Goal: Find specific page/section: Find specific page/section

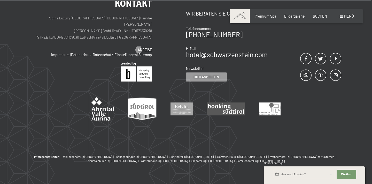
scroll to position [2064, 0]
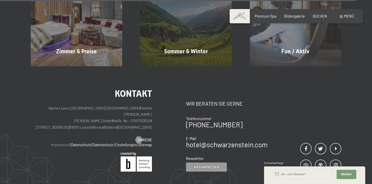
click at [69, 142] on link "Impressum" at bounding box center [60, 144] width 18 height 4
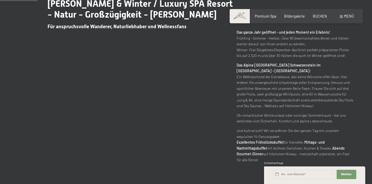
scroll to position [218, 0]
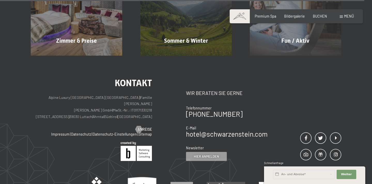
scroll to position [2074, 0]
